Goal: Information Seeking & Learning: Understand process/instructions

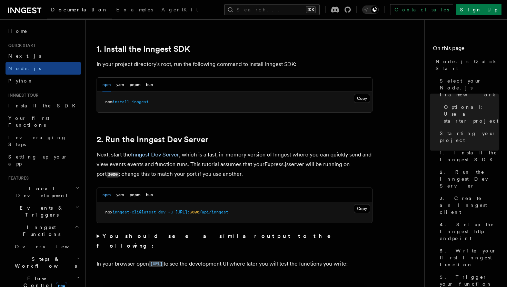
scroll to position [445, 0]
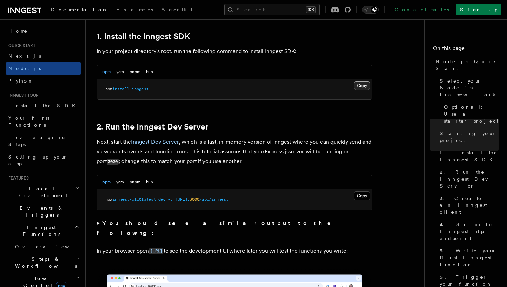
click at [361, 81] on button "Copy Copied" at bounding box center [362, 85] width 16 height 9
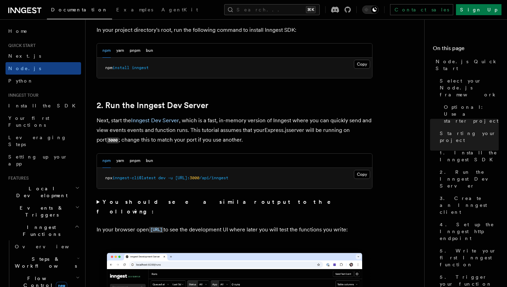
scroll to position [467, 0]
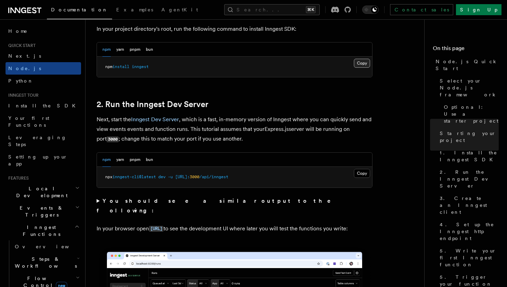
click at [363, 65] on button "Copy Copied" at bounding box center [362, 63] width 16 height 9
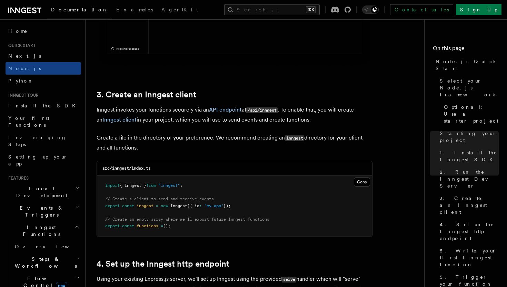
scroll to position [818, 0]
drag, startPoint x: 178, startPoint y: 226, endPoint x: 95, endPoint y: 188, distance: 91.1
copy code "import { Inngest } from "inngest" ; // Create a client to send and receive even…"
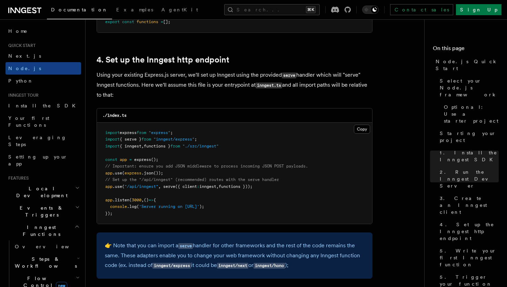
scroll to position [1029, 0]
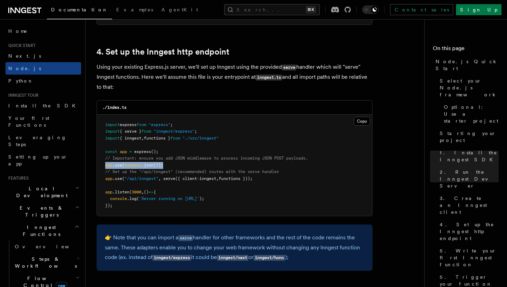
drag, startPoint x: 171, startPoint y: 166, endPoint x: 106, endPoint y: 166, distance: 65.6
click at [103, 167] on pre "import express from "express" ; import { serve } from "inngest/express" ; impor…" at bounding box center [234, 165] width 275 height 101
drag, startPoint x: 268, startPoint y: 179, endPoint x: 103, endPoint y: 166, distance: 165.8
click at [103, 166] on pre "import express from "express" ; import { serve } from "inngest/express" ; impor…" at bounding box center [234, 165] width 275 height 101
copy code "app .use ( express .json ()); // Set up the "/api/inngest" (recommended) routes…"
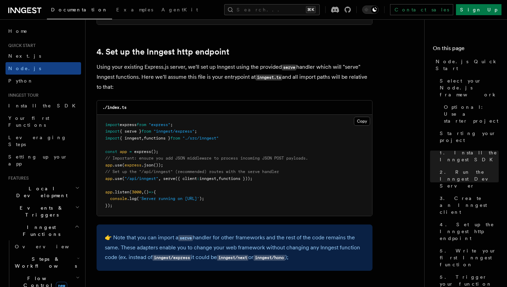
click at [234, 140] on pre "import express from "express" ; import { serve } from "inngest/express" ; impor…" at bounding box center [234, 165] width 275 height 101
drag, startPoint x: 210, startPoint y: 133, endPoint x: 97, endPoint y: 131, distance: 113.2
click at [97, 132] on pre "import express from "express" ; import { serve } from "inngest/express" ; impor…" at bounding box center [234, 165] width 275 height 101
copy span "import { serve } from "inngest/express" ;"
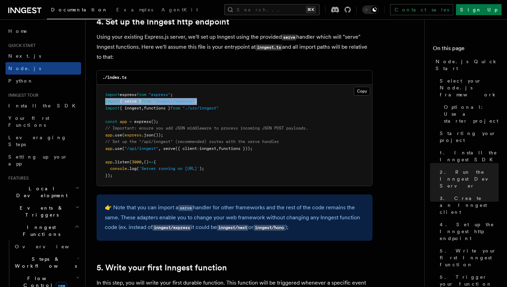
scroll to position [1057, 0]
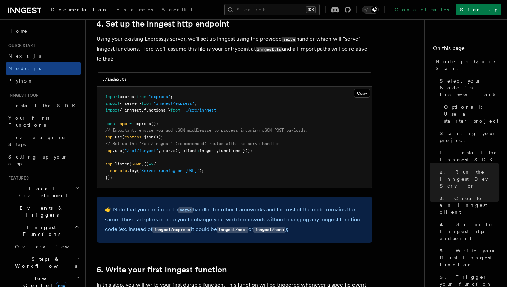
click at [164, 112] on span "functions }" at bounding box center [157, 110] width 27 height 5
copy span "functions"
